Goal: Check status: Check status

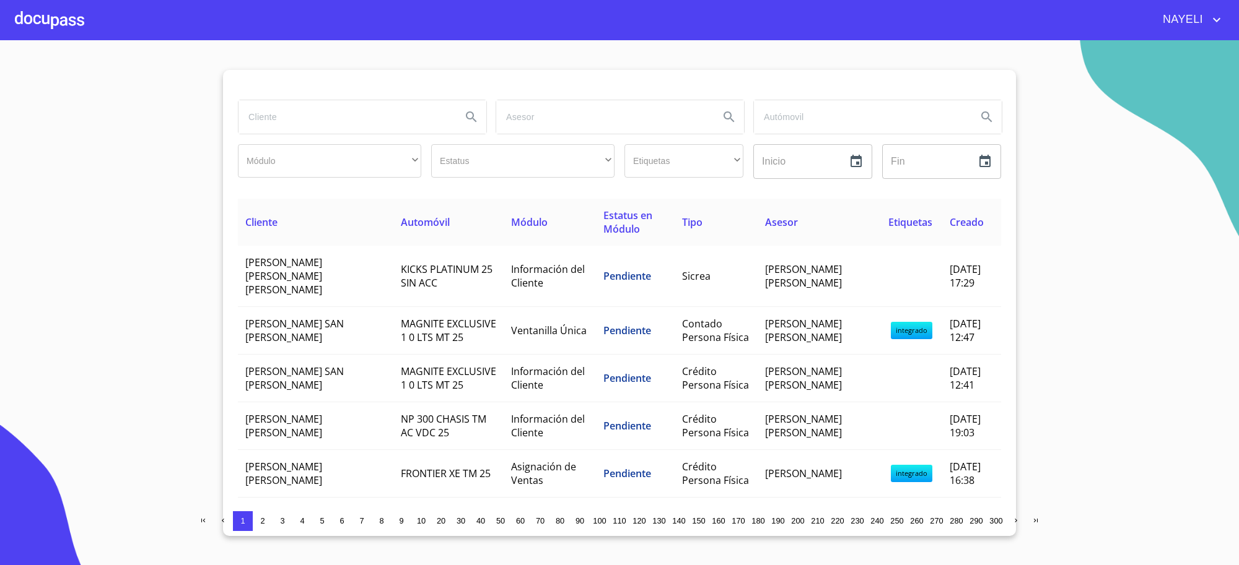
click at [299, 123] on input "search" at bounding box center [344, 116] width 213 height 33
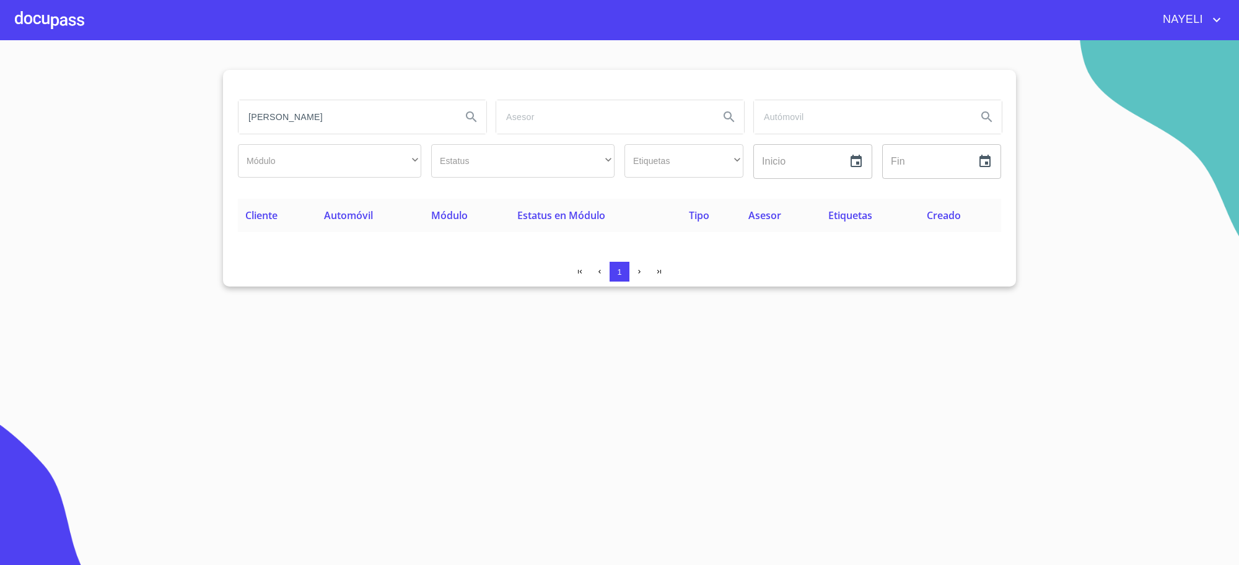
type input "[PERSON_NAME]"
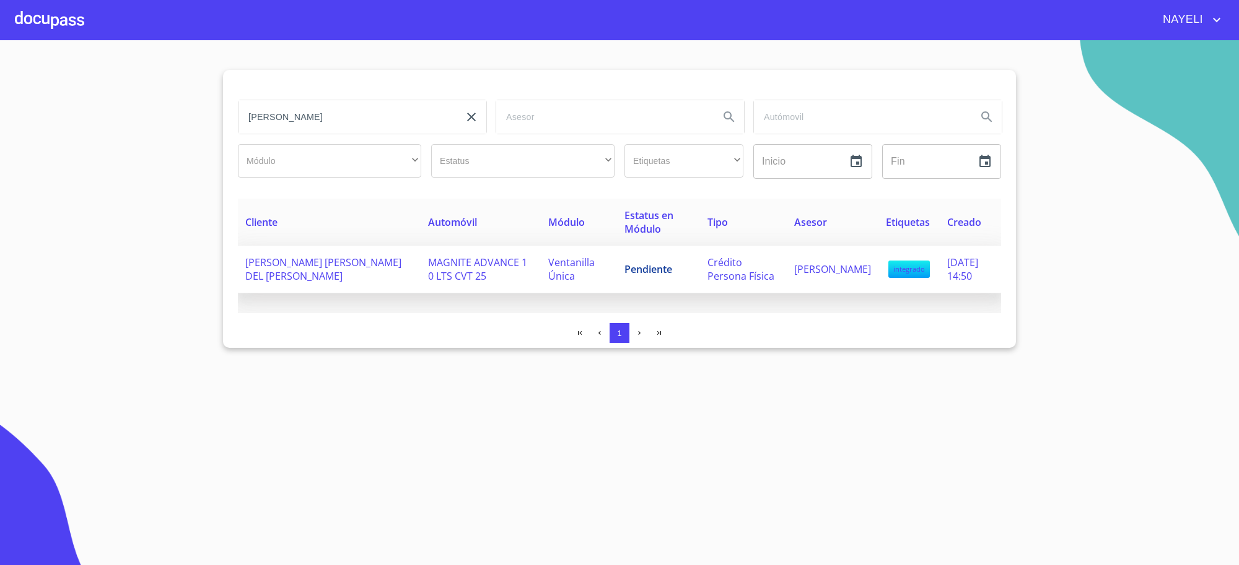
click at [635, 269] on span "Pendiente" at bounding box center [648, 270] width 48 height 14
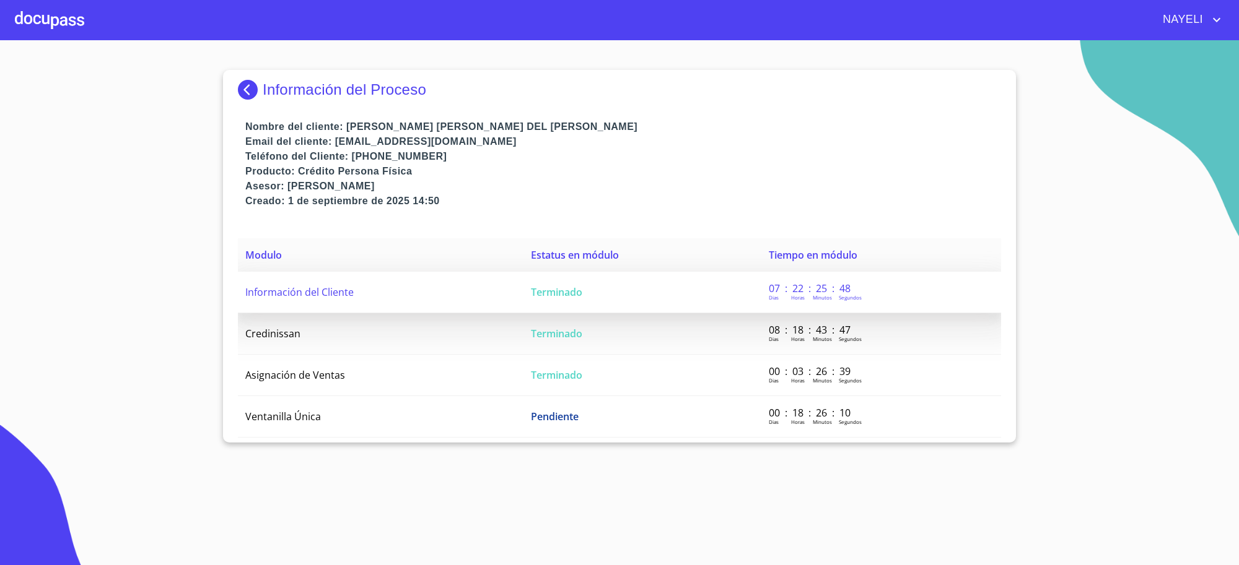
click at [562, 294] on span "Terminado" at bounding box center [556, 293] width 51 height 14
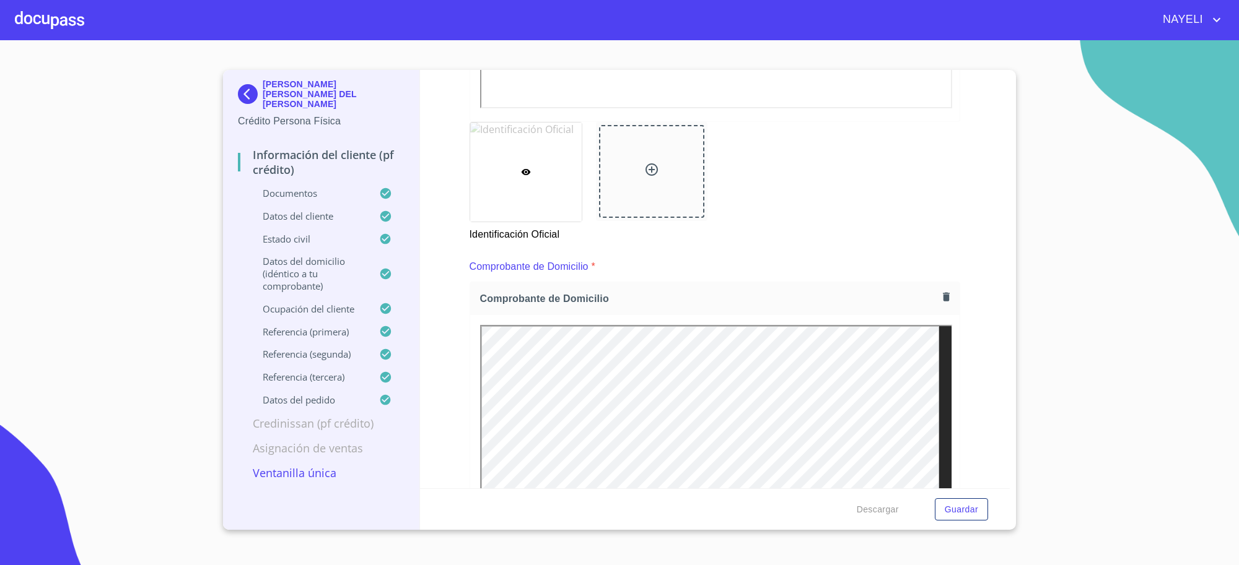
click at [248, 84] on img at bounding box center [250, 94] width 25 height 20
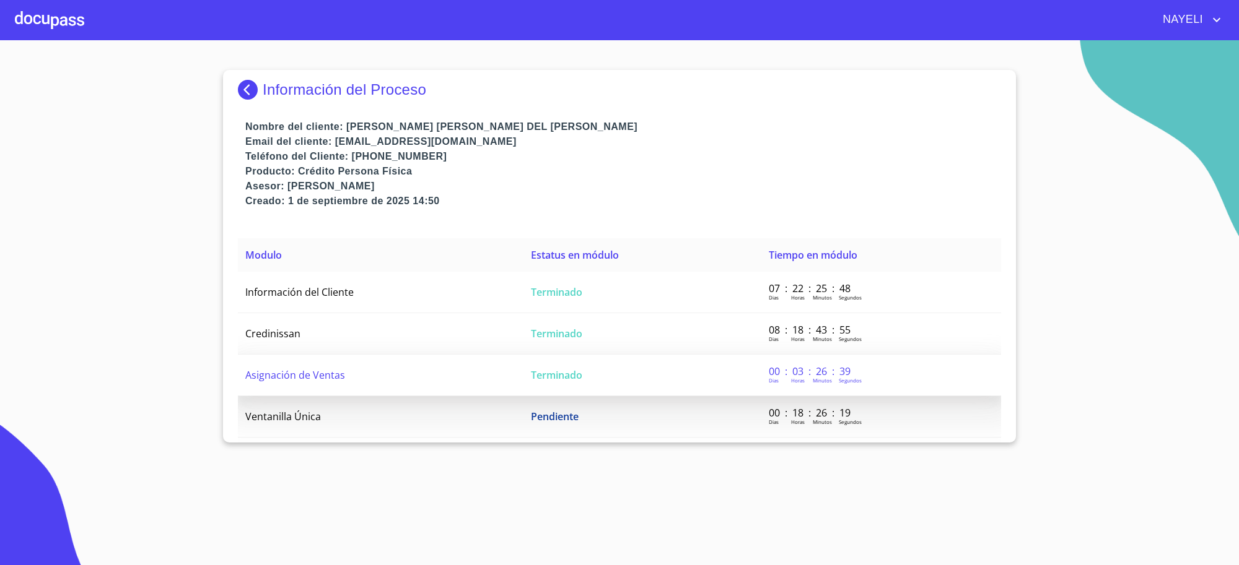
click at [500, 375] on td "Asignación de Ventas" at bounding box center [381, 375] width 286 height 41
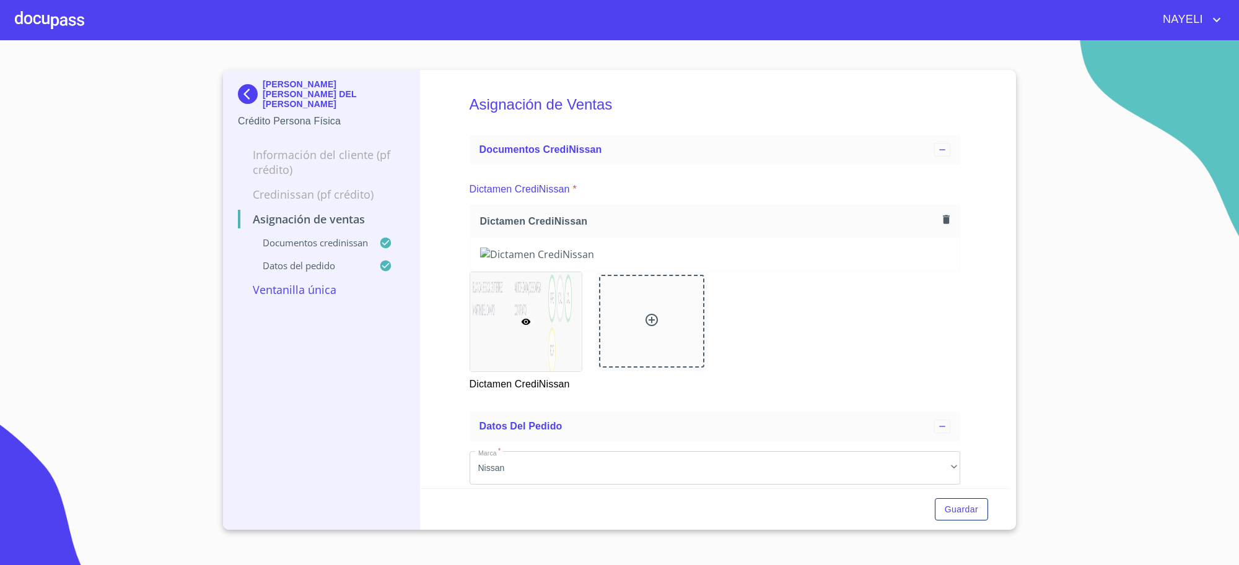
click at [264, 82] on p "[PERSON_NAME] [PERSON_NAME] DEL [PERSON_NAME]" at bounding box center [334, 94] width 142 height 30
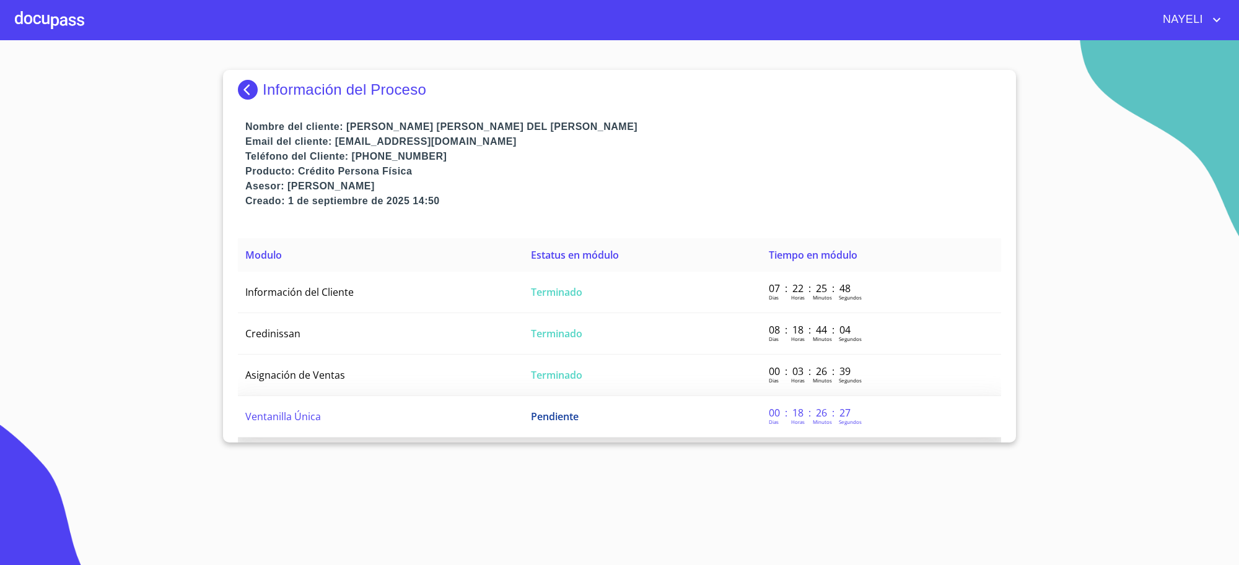
click at [442, 409] on td "Ventanilla Única" at bounding box center [381, 416] width 286 height 41
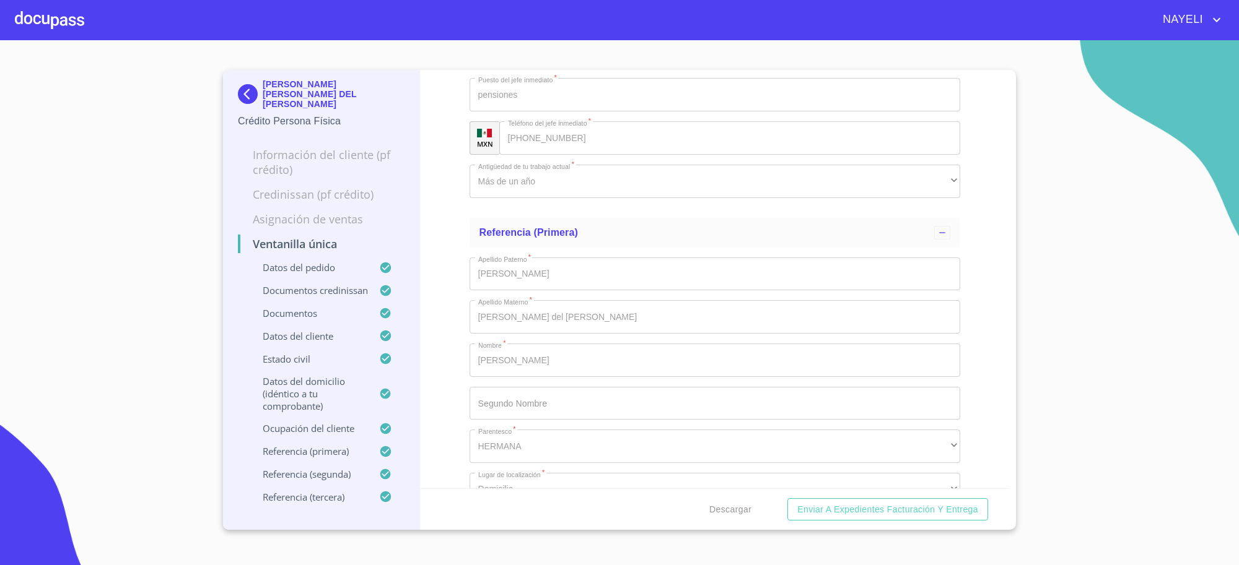
scroll to position [6916, 0]
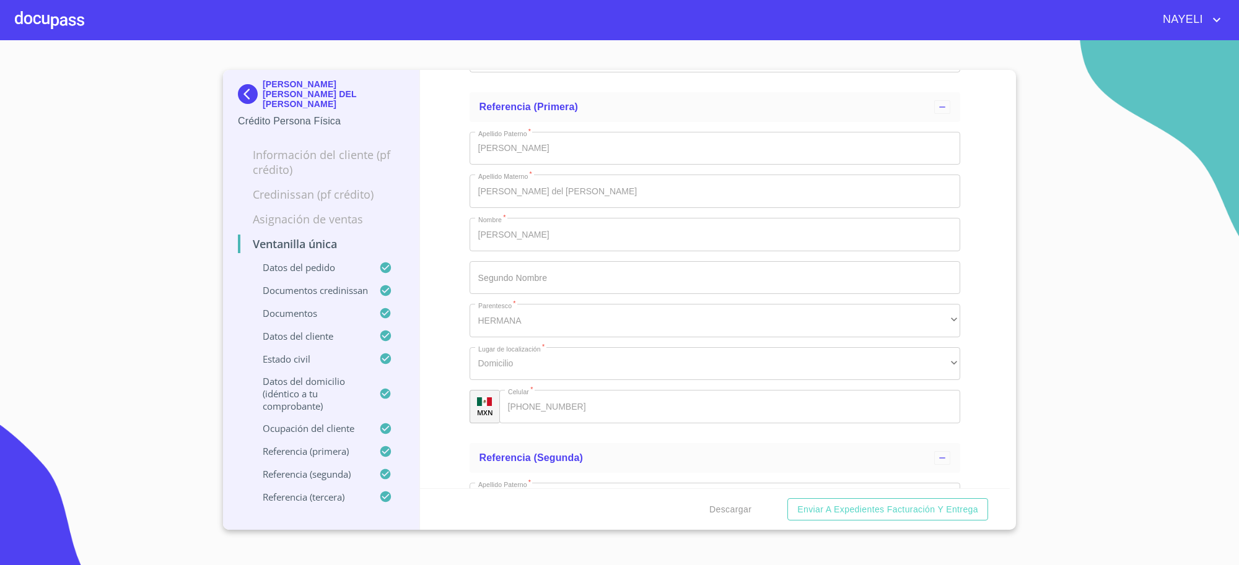
click at [284, 82] on p "[PERSON_NAME] [PERSON_NAME] DEL [PERSON_NAME]" at bounding box center [334, 94] width 142 height 30
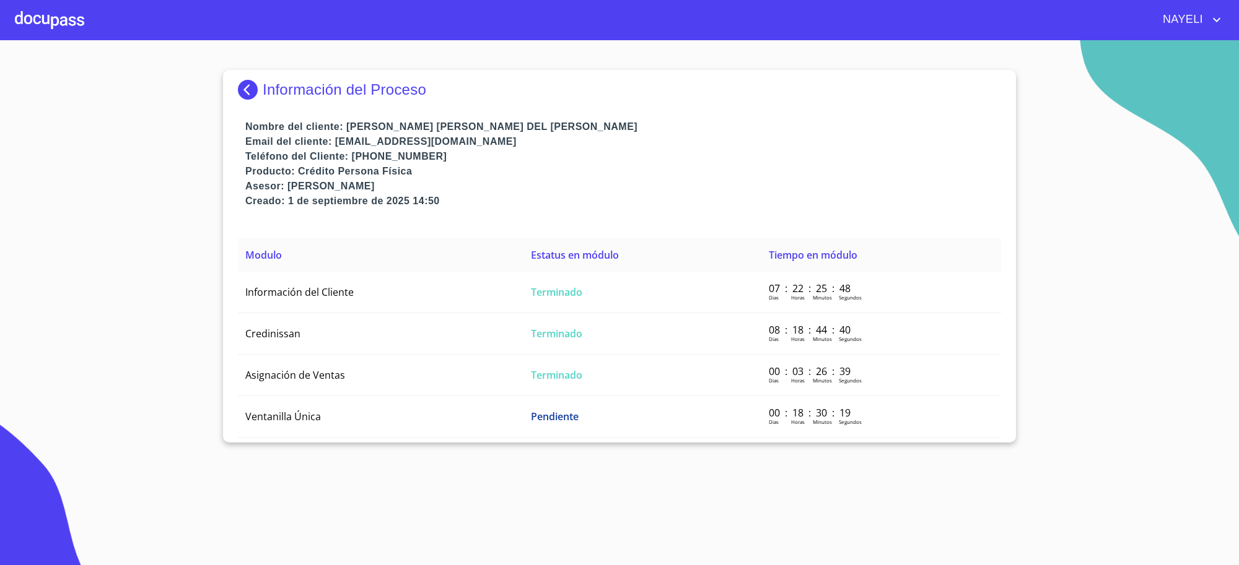
click at [251, 99] on img at bounding box center [250, 90] width 25 height 20
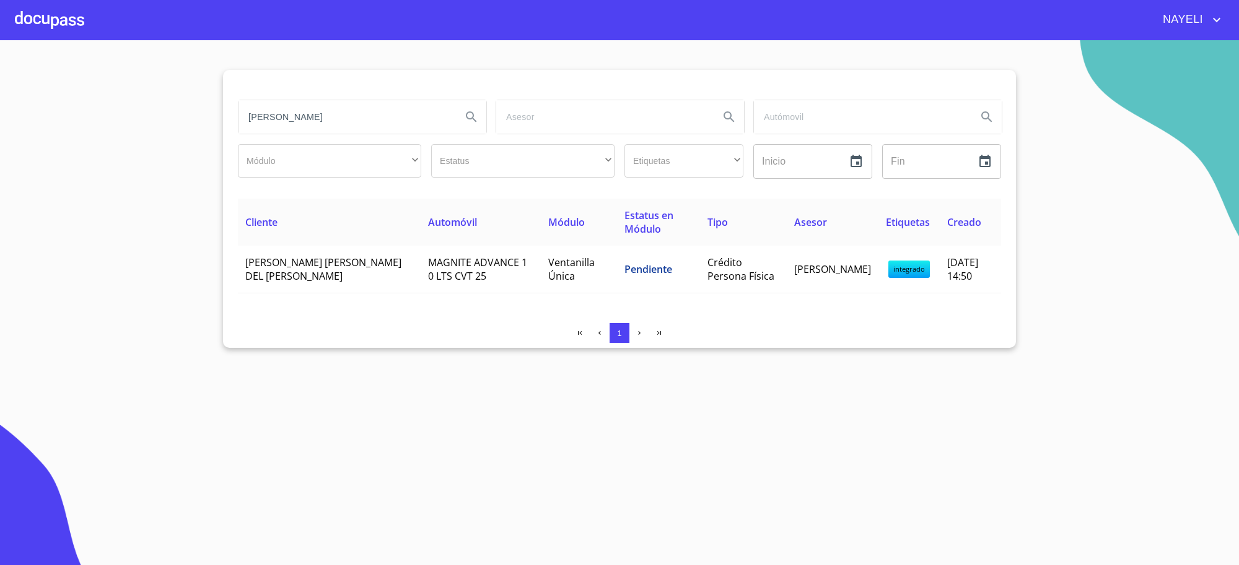
click at [335, 125] on input "[PERSON_NAME]" at bounding box center [344, 116] width 213 height 33
click at [333, 124] on input "[PERSON_NAME]" at bounding box center [344, 116] width 213 height 33
click at [342, 111] on input "[PERSON_NAME]" at bounding box center [344, 116] width 213 height 33
click at [318, 115] on input "[PERSON_NAME]" at bounding box center [344, 116] width 213 height 33
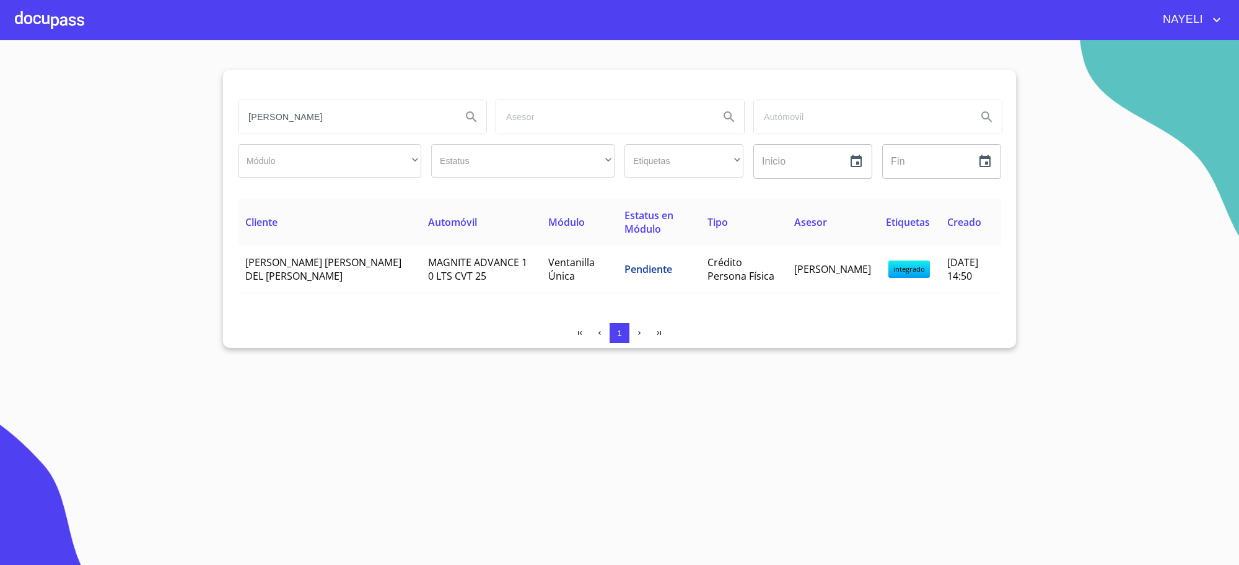
click at [318, 115] on input "[PERSON_NAME]" at bounding box center [344, 116] width 213 height 33
type input "[PERSON_NAME]"
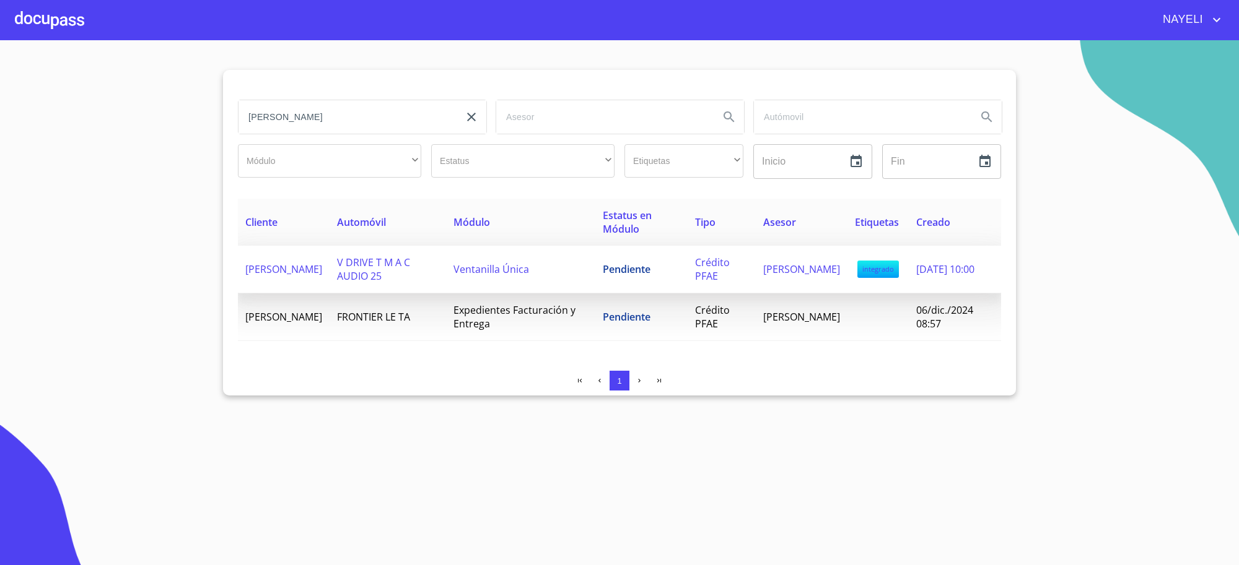
click at [478, 265] on span "Ventanilla Única" at bounding box center [491, 270] width 76 height 14
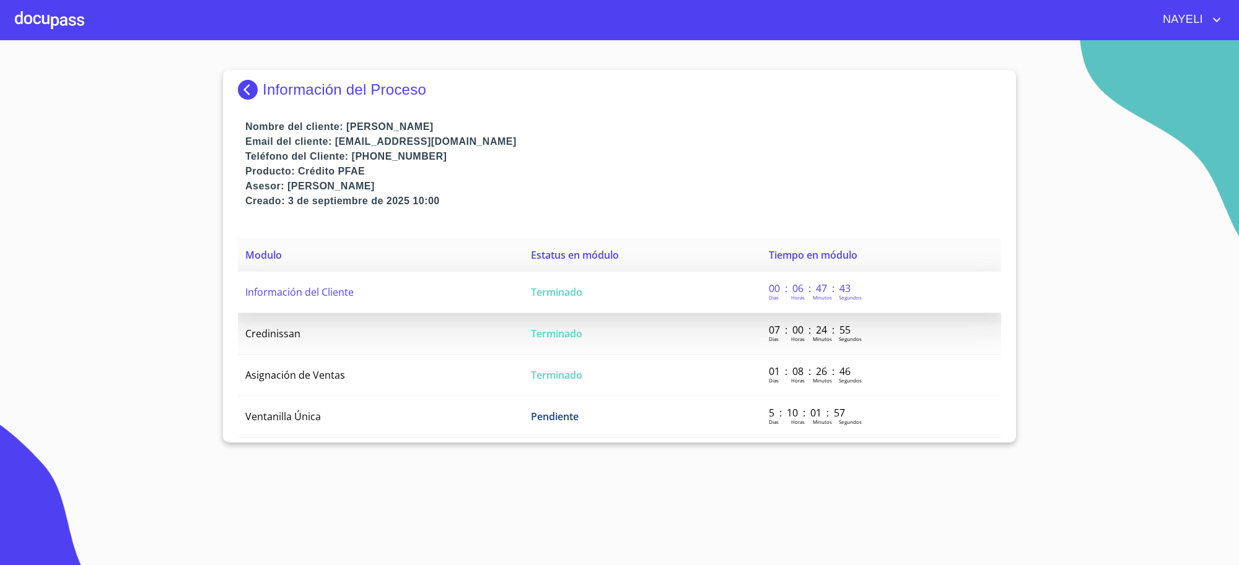
click at [481, 295] on td "Información del Cliente" at bounding box center [381, 292] width 286 height 41
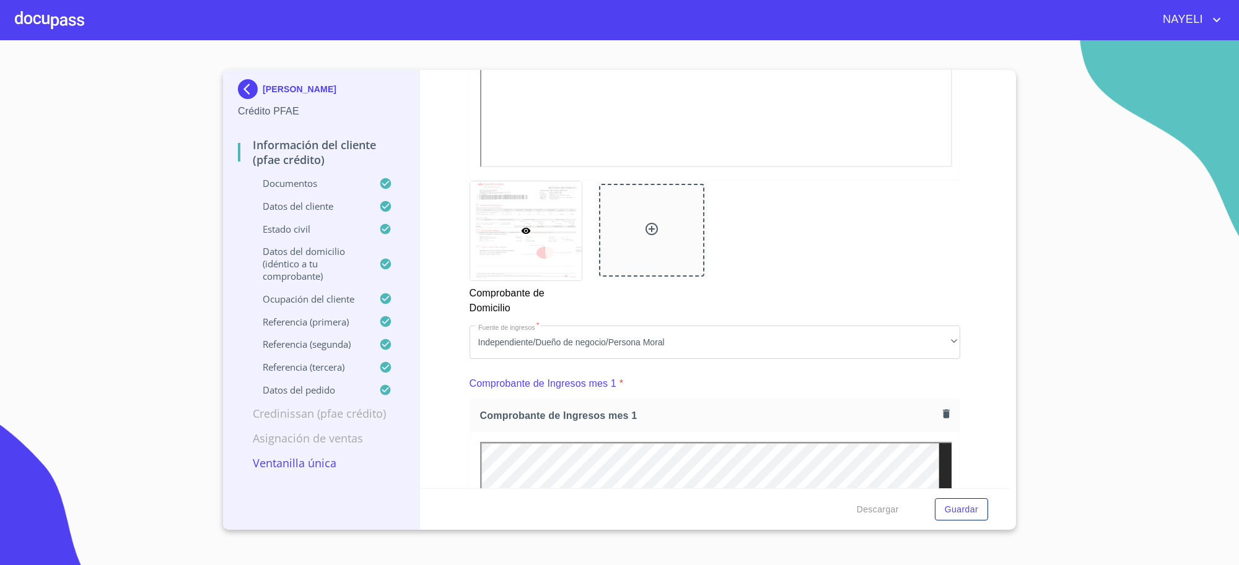
scroll to position [1187, 0]
